Goal: Information Seeking & Learning: Learn about a topic

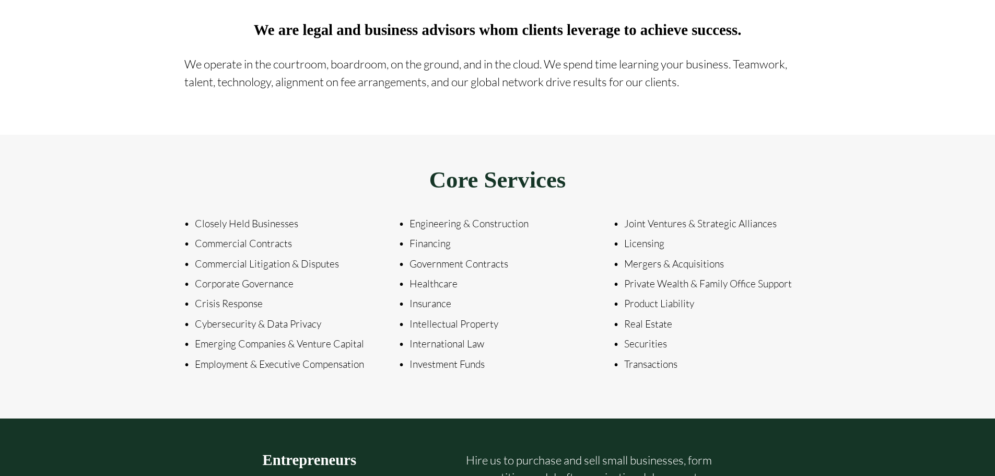
scroll to position [1463, 0]
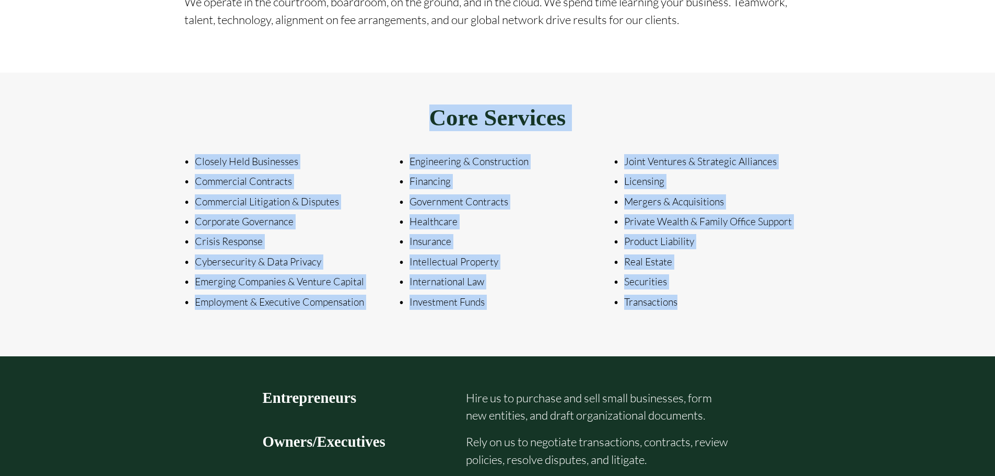
drag, startPoint x: 215, startPoint y: 109, endPoint x: 796, endPoint y: 333, distance: 622.9
click at [800, 329] on div "Core Services Closely Held Businesses Commercial Contracts Commercial Litigatio…" at bounding box center [497, 215] width 686 height 284
click at [795, 334] on div "Core Services Closely Held Businesses Commercial Contracts Commercial Litigatio…" at bounding box center [497, 215] width 686 height 284
click at [795, 332] on div "Core Services Closely Held Businesses Commercial Contracts Commercial Litigatio…" at bounding box center [497, 215] width 686 height 284
click at [795, 334] on div "Core Services Closely Held Businesses Commercial Contracts Commercial Litigatio…" at bounding box center [497, 215] width 686 height 284
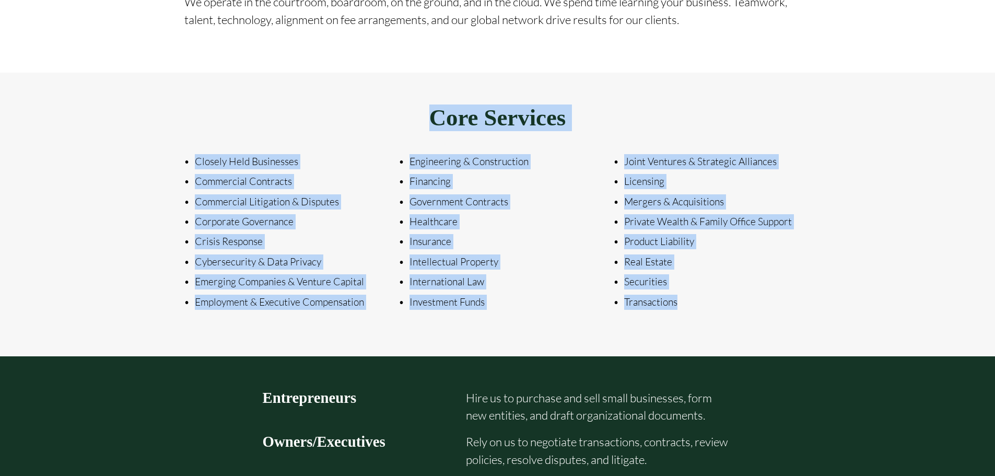
click at [667, 288] on p "Securities" at bounding box center [717, 281] width 187 height 15
click at [645, 262] on p "Real Estate" at bounding box center [717, 261] width 187 height 15
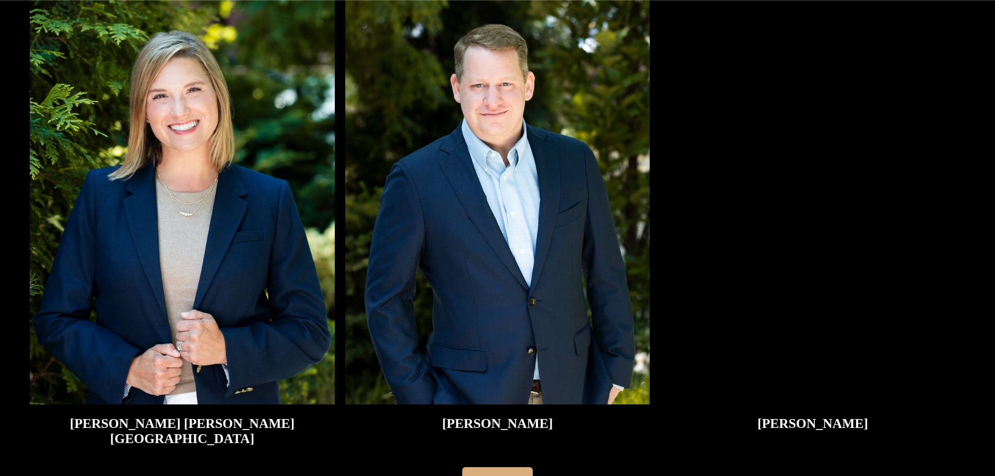
scroll to position [2612, 0]
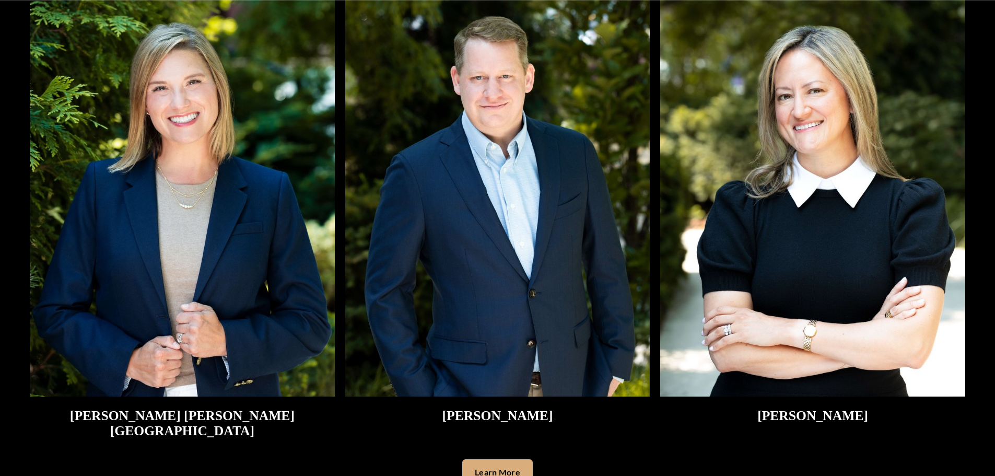
click at [222, 251] on img at bounding box center [182, 193] width 305 height 407
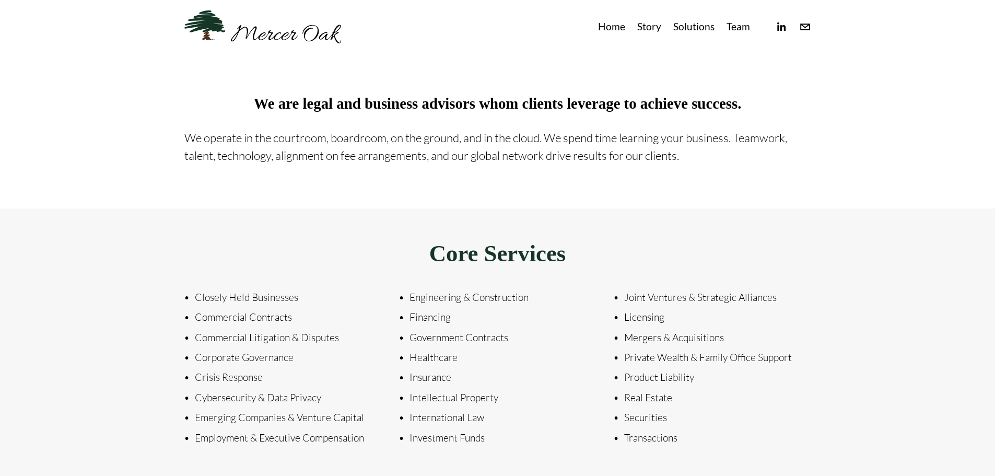
scroll to position [1207, 0]
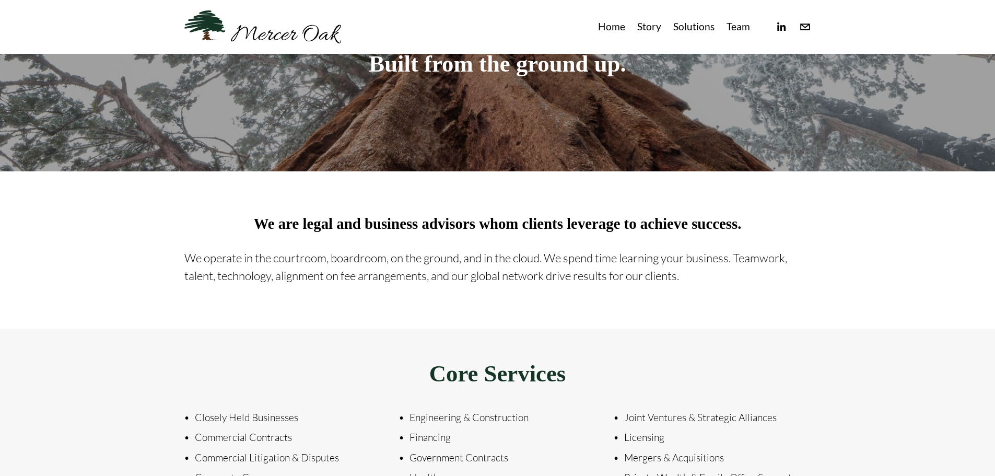
click at [655, 25] on link "Story" at bounding box center [649, 26] width 24 height 17
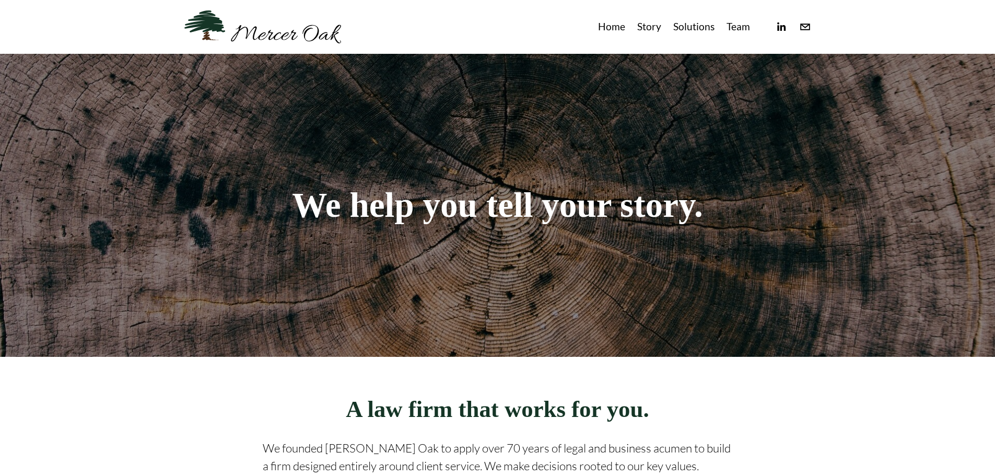
click at [702, 24] on link "Solutions" at bounding box center [693, 26] width 41 height 17
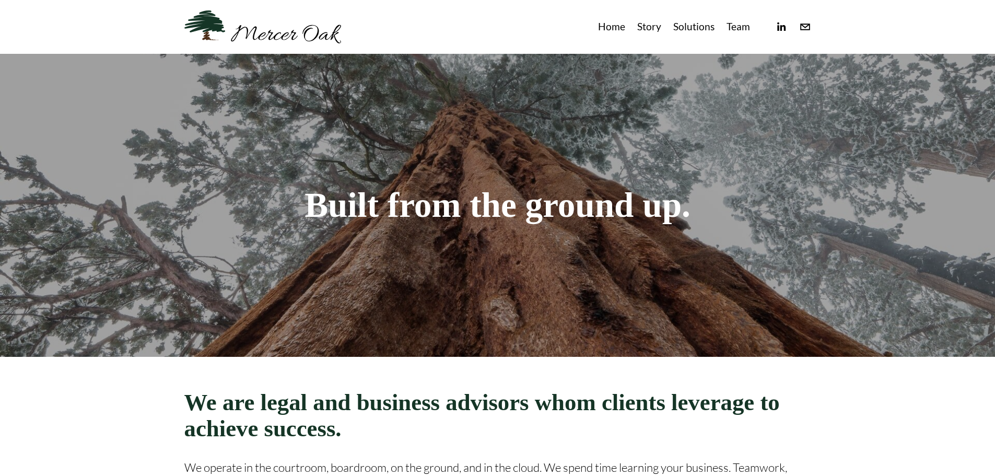
click at [654, 32] on link "Story" at bounding box center [649, 26] width 24 height 17
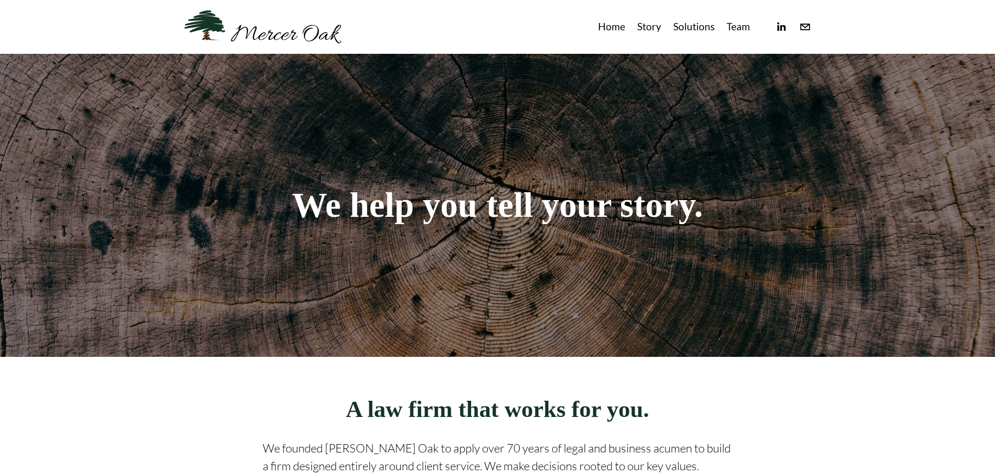
click at [612, 32] on link "Home" at bounding box center [611, 26] width 27 height 17
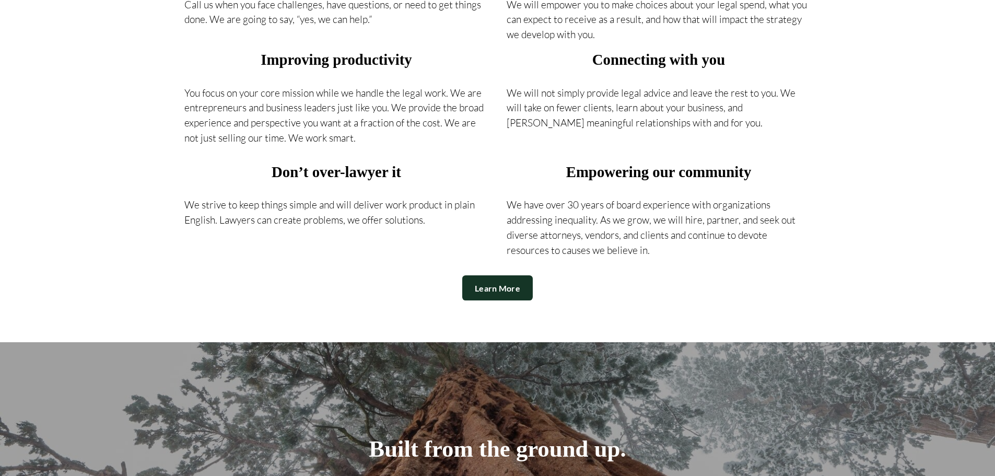
scroll to position [1045, 0]
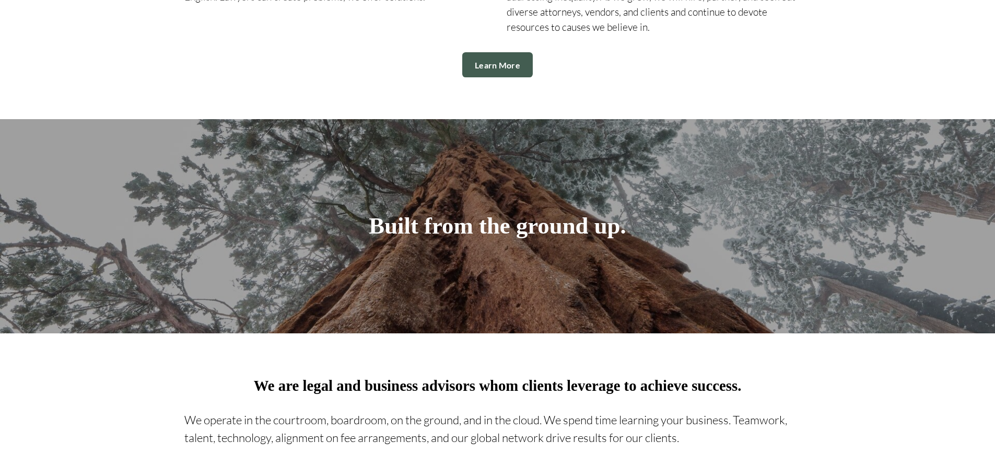
click at [499, 71] on link "Learn More" at bounding box center [497, 64] width 71 height 25
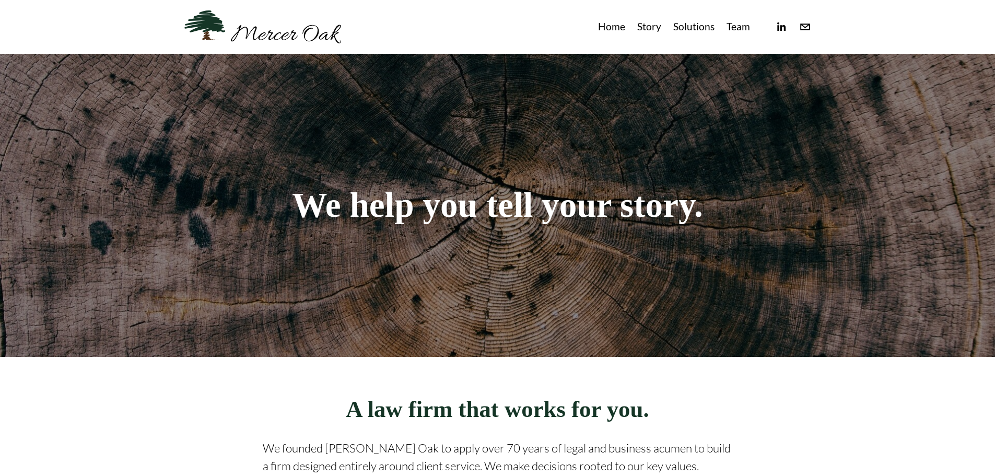
click at [677, 16] on div "Home Story Solutions Team" at bounding box center [467, 26] width 566 height 33
click at [684, 21] on link "Solutions" at bounding box center [693, 26] width 41 height 17
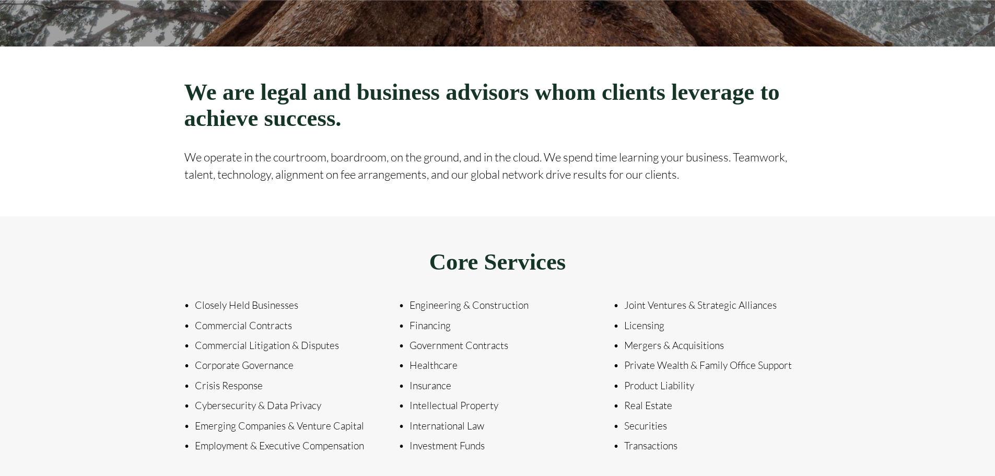
scroll to position [366, 0]
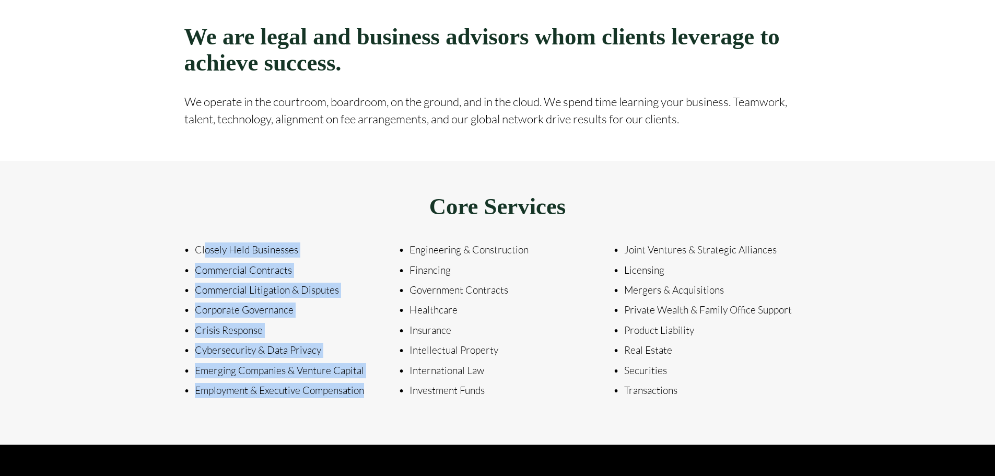
drag, startPoint x: 204, startPoint y: 249, endPoint x: 366, endPoint y: 401, distance: 222.5
click at [366, 401] on div "Closely Held Businesses Commercial Contracts Commercial Litigation & Disputes C…" at bounding box center [283, 320] width 215 height 183
click at [366, 398] on p "Employment & Executive Compensation" at bounding box center [288, 390] width 187 height 15
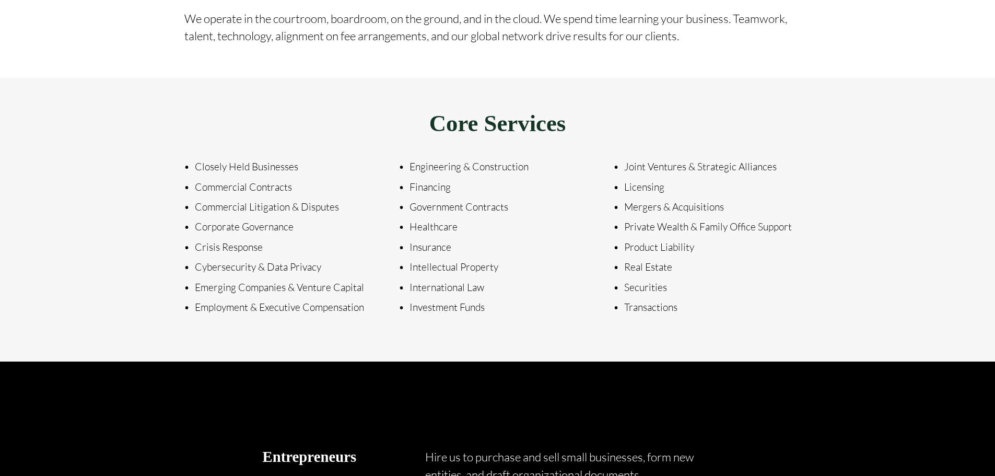
scroll to position [470, 0]
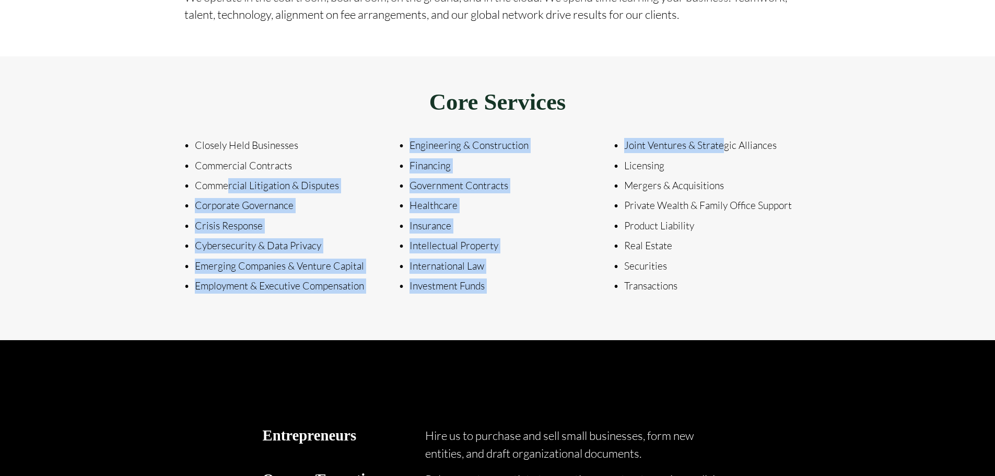
drag, startPoint x: 677, startPoint y: 143, endPoint x: 275, endPoint y: 183, distance: 403.8
click at [245, 188] on div "Closely Held Businesses Commercial Contracts Commercial Litigation & Disputes C…" at bounding box center [498, 215] width 645 height 183
click at [290, 179] on p "Commercial Litigation & Disputes" at bounding box center [288, 185] width 187 height 15
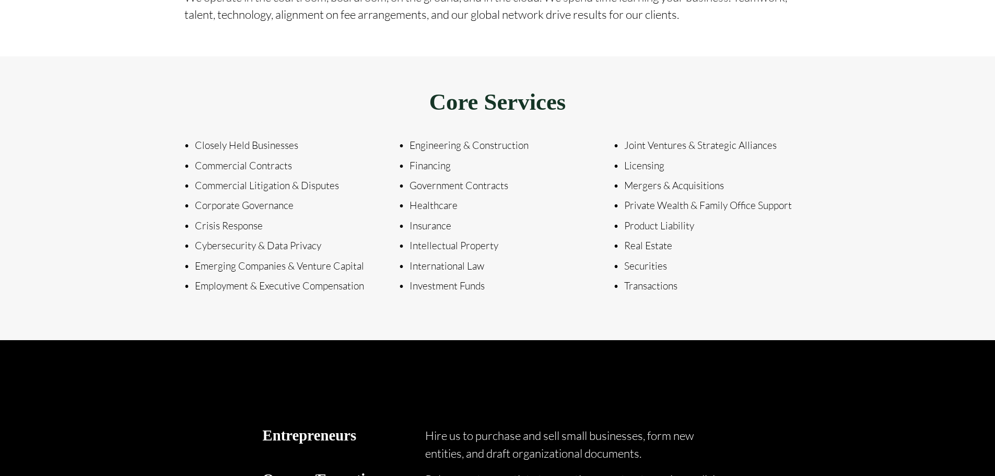
click at [217, 138] on div "Closely Held Businesses Commercial Contracts Commercial Litigation & Disputes C…" at bounding box center [283, 215] width 215 height 183
